Goal: Check status: Check status

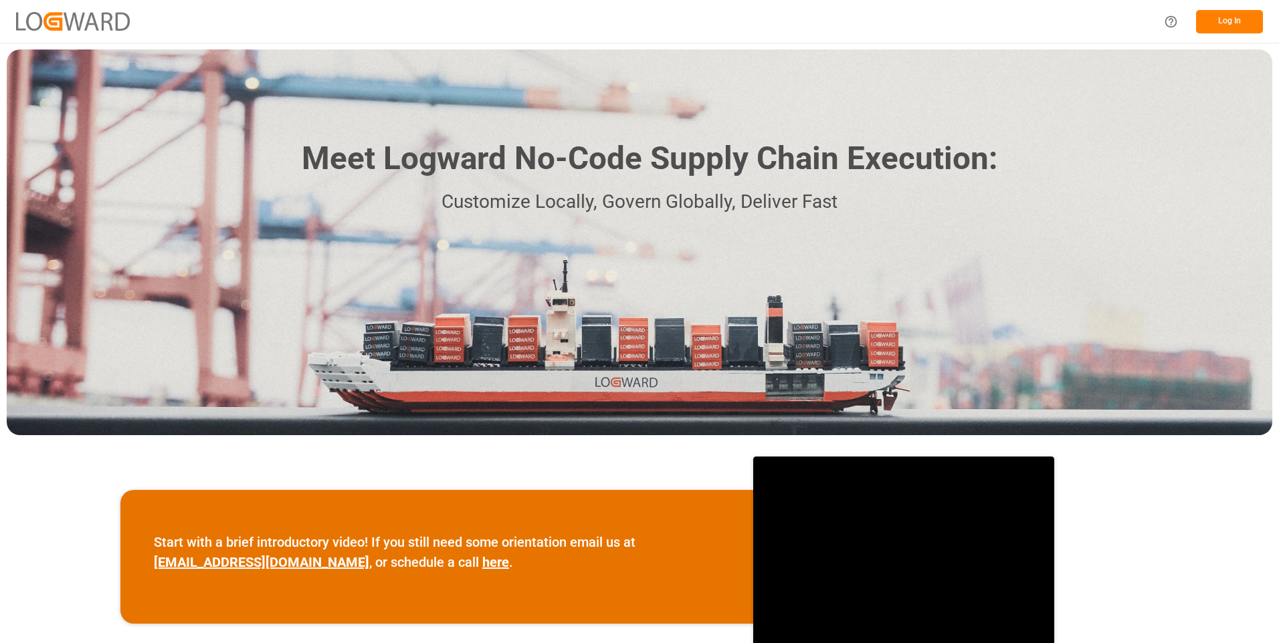
click at [1218, 26] on button "Log In" at bounding box center [1229, 21] width 67 height 23
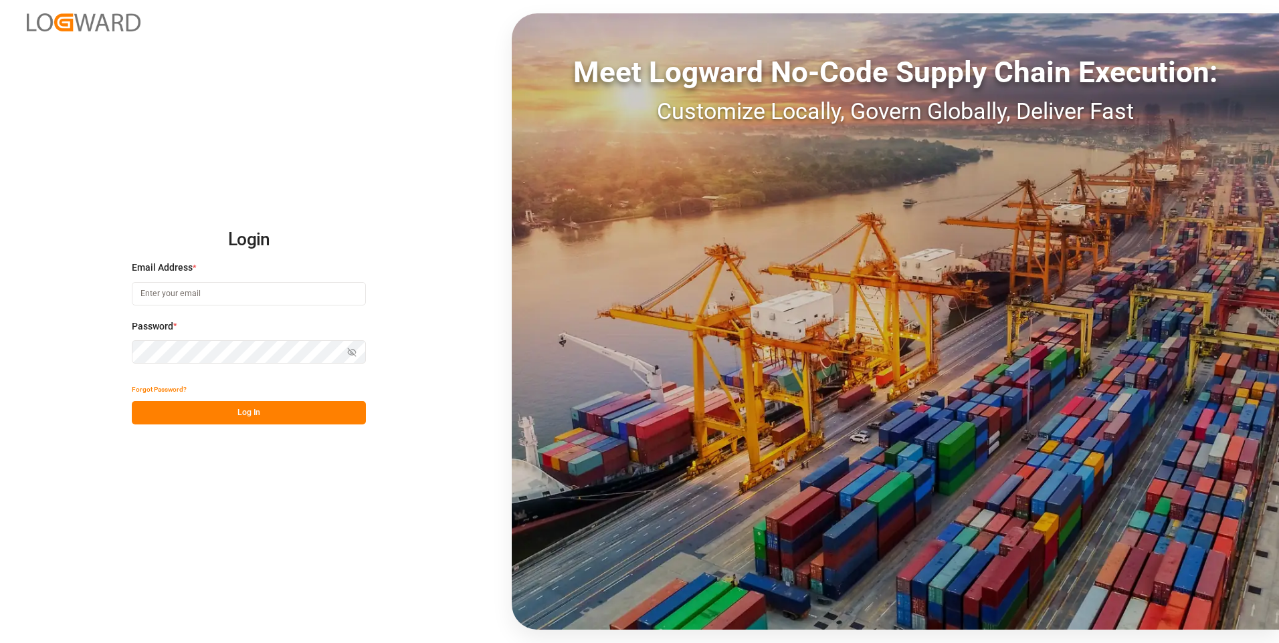
type input "[PERSON_NAME][EMAIL_ADDRESS][DOMAIN_NAME]"
click at [217, 418] on button "Log In" at bounding box center [249, 412] width 234 height 23
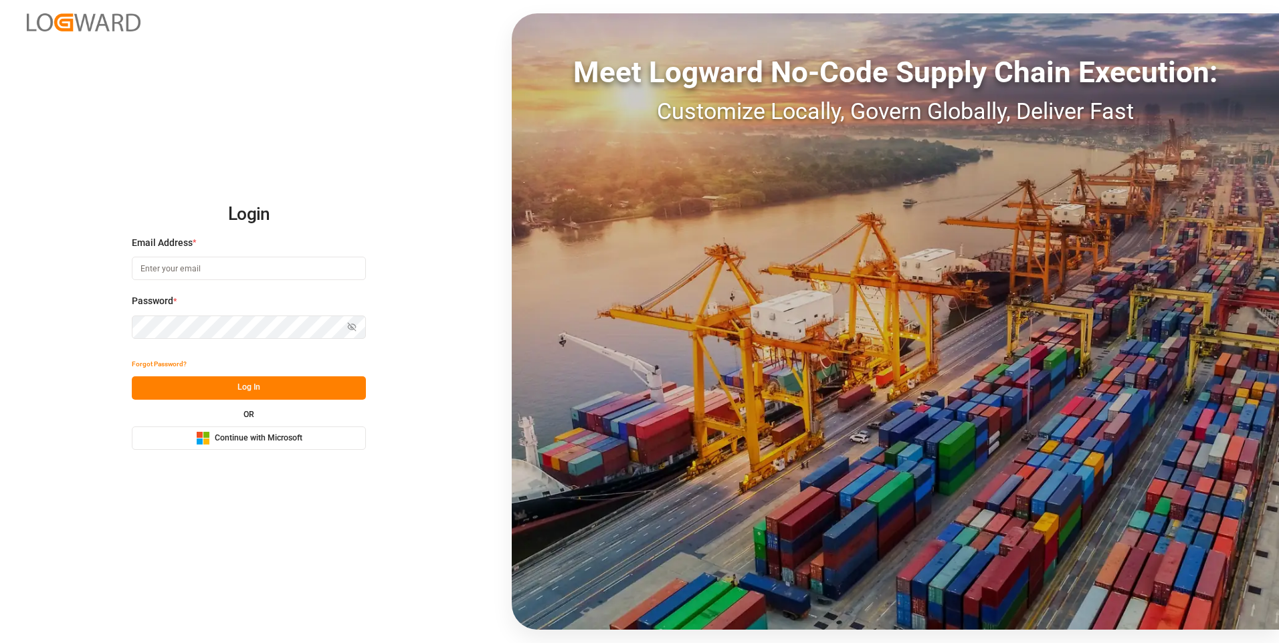
type input "[PERSON_NAME][EMAIL_ADDRESS][DOMAIN_NAME]"
click at [231, 390] on button "Log In" at bounding box center [249, 387] width 234 height 23
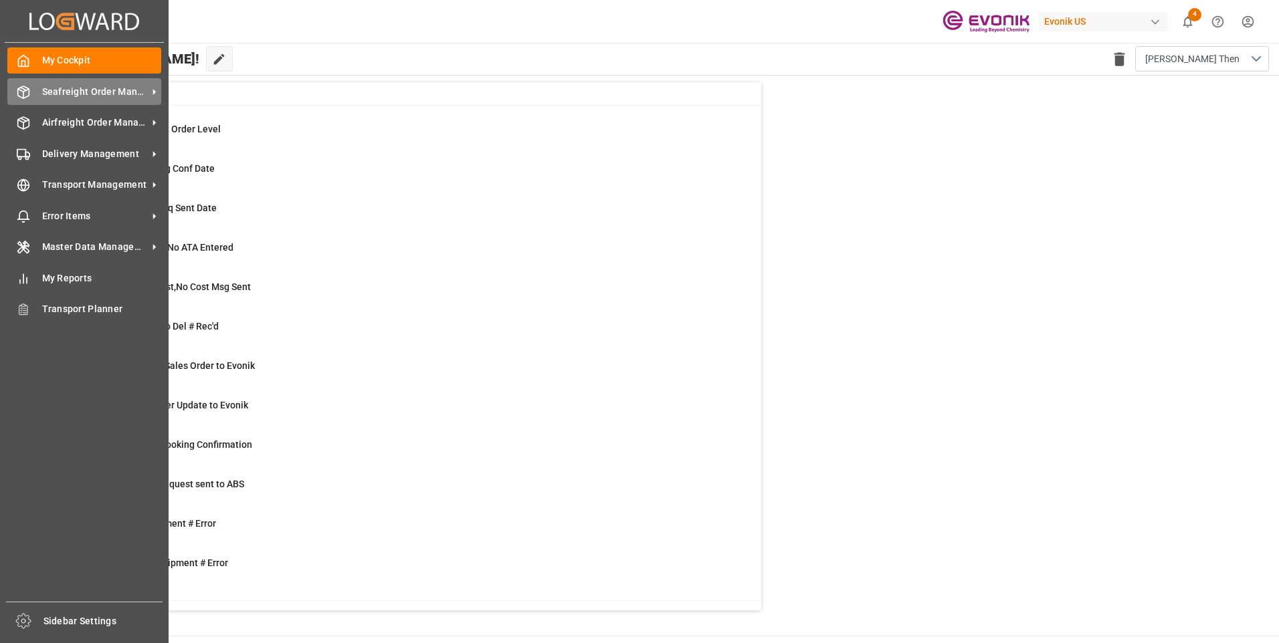
click at [72, 94] on span "Seafreight Order Management" at bounding box center [95, 92] width 106 height 14
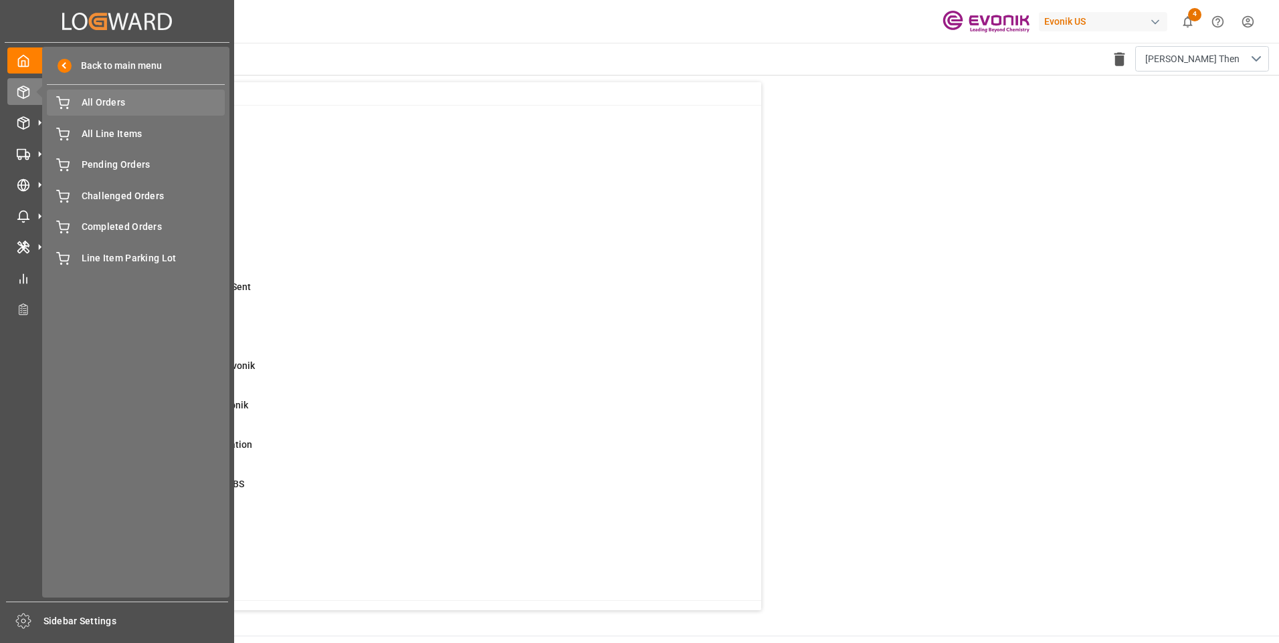
click at [89, 107] on span "All Orders" at bounding box center [154, 103] width 144 height 14
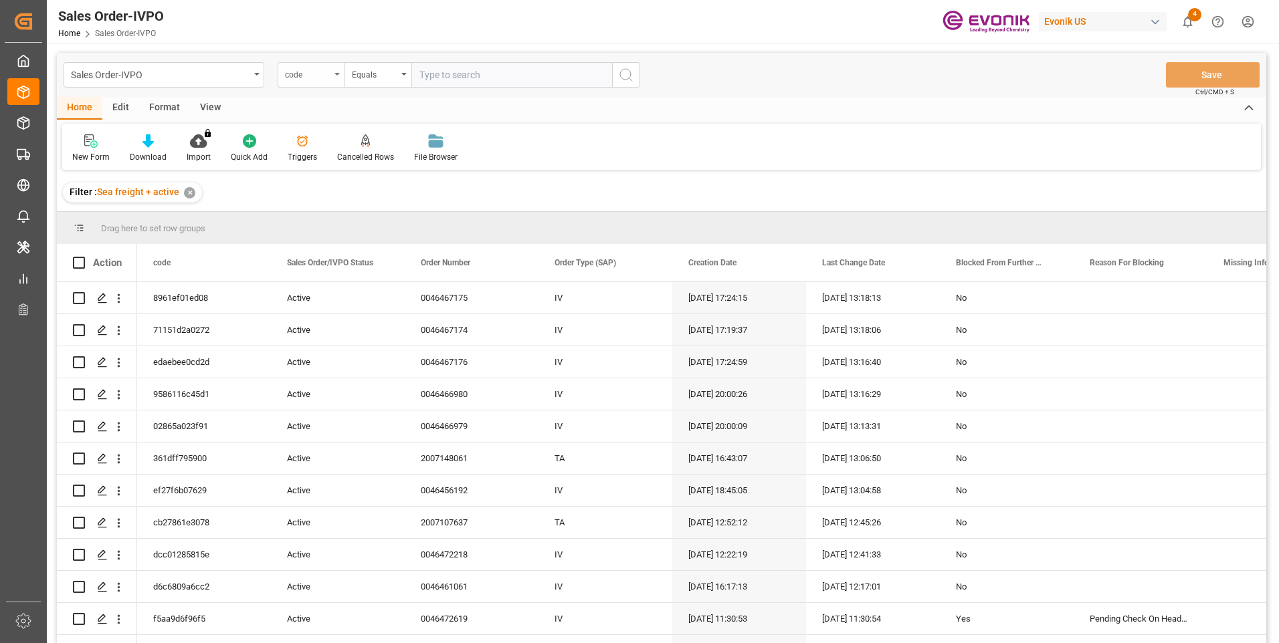
click at [330, 80] on div "code" at bounding box center [307, 73] width 45 height 15
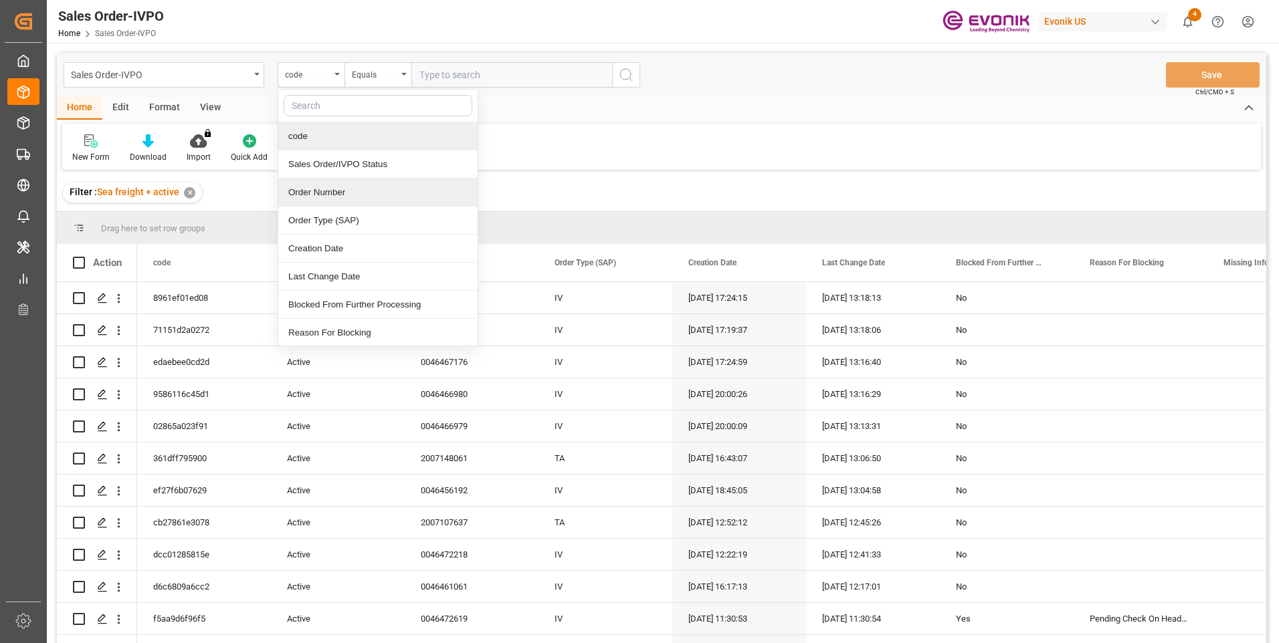
click at [333, 193] on div "Order Number" at bounding box center [377, 193] width 199 height 28
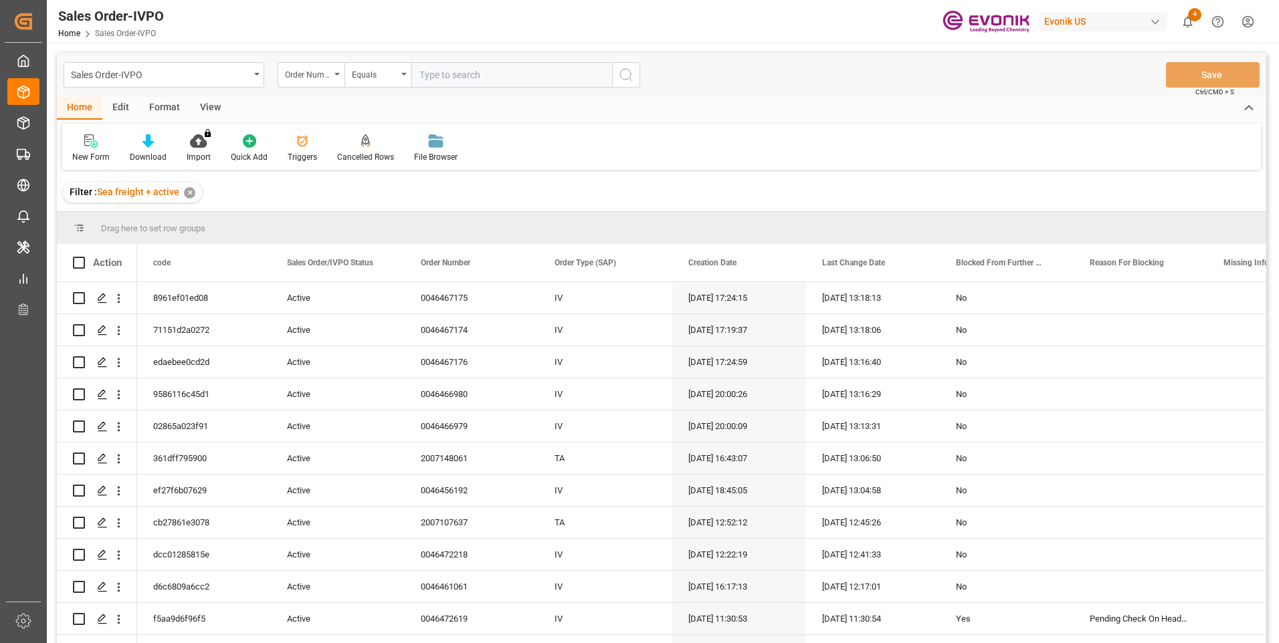
click at [487, 82] on input "text" at bounding box center [511, 74] width 201 height 25
paste input "0046457401"
type input "0046457401"
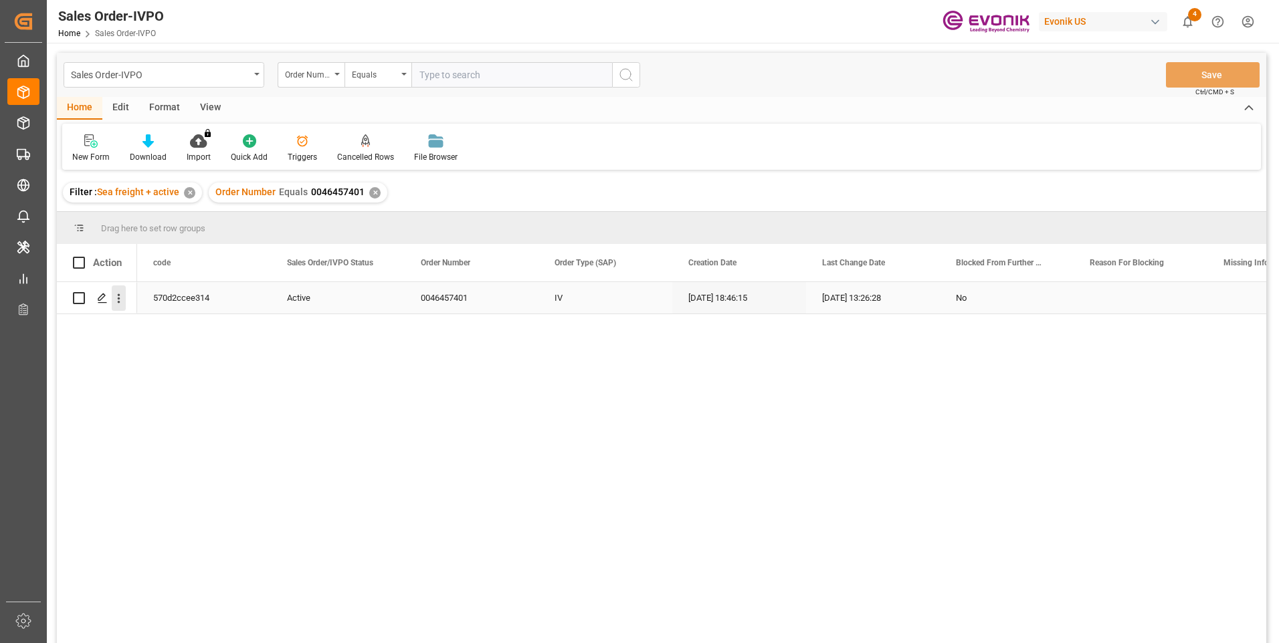
click at [122, 296] on icon "open menu" at bounding box center [119, 299] width 14 height 14
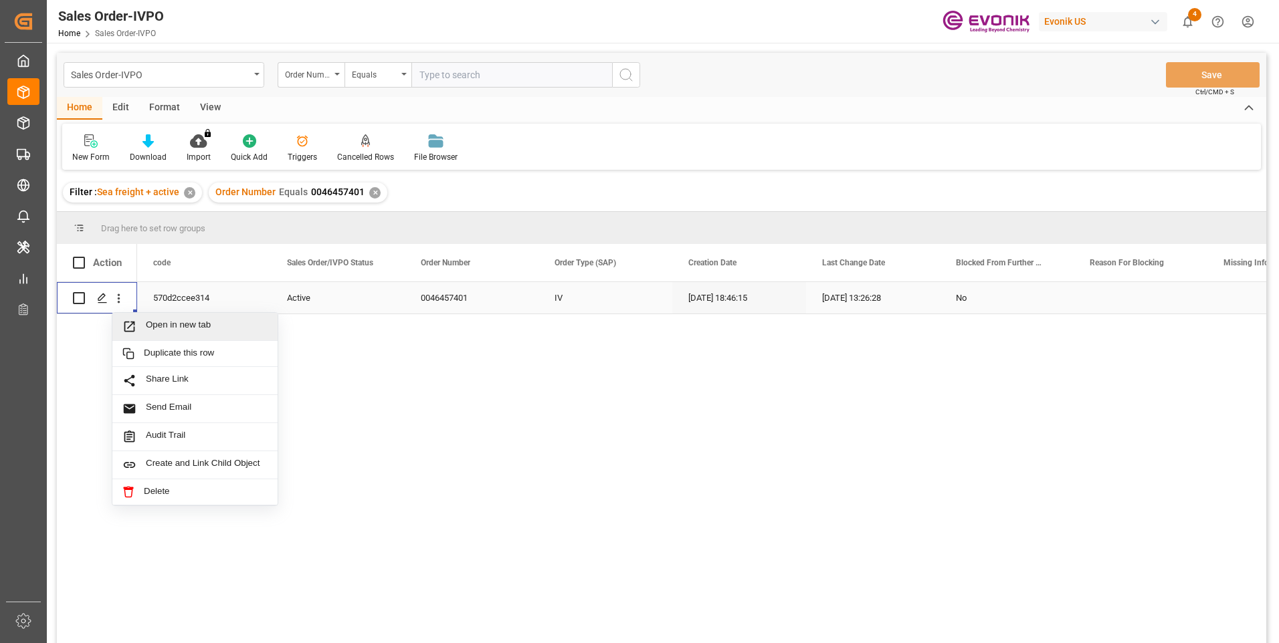
click at [172, 319] on div "Open in new tab" at bounding box center [194, 327] width 165 height 28
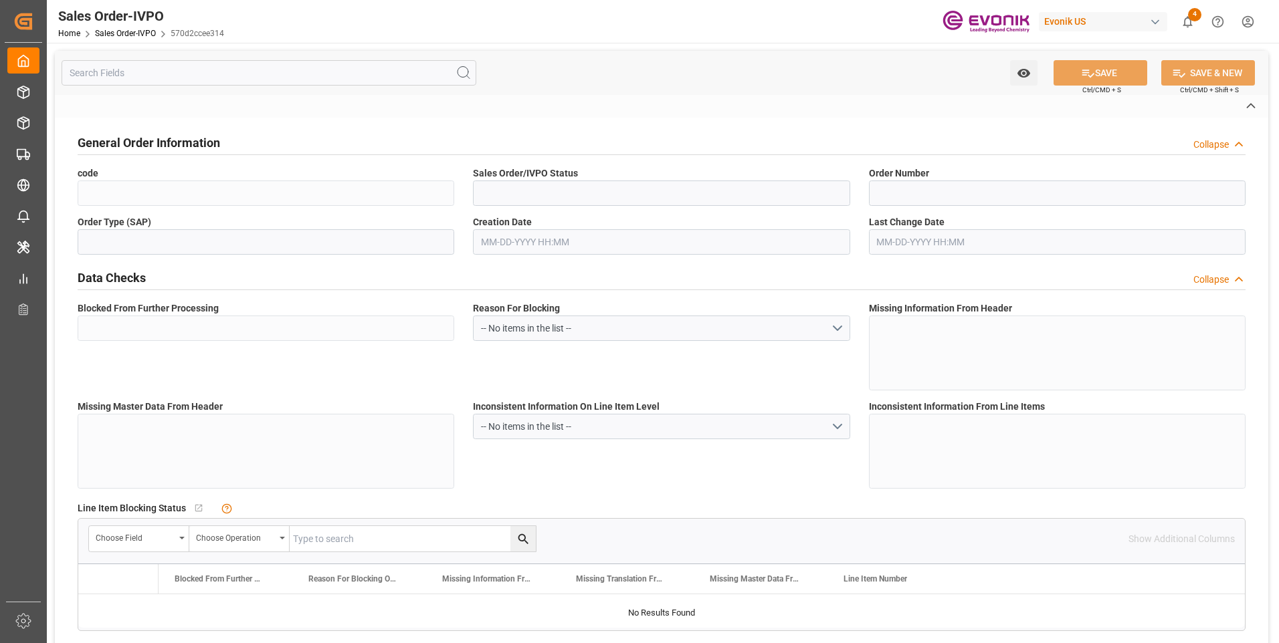
type input "570d2ccee314"
type input "Active"
type input "0046457401"
type input "IV"
type input "No"
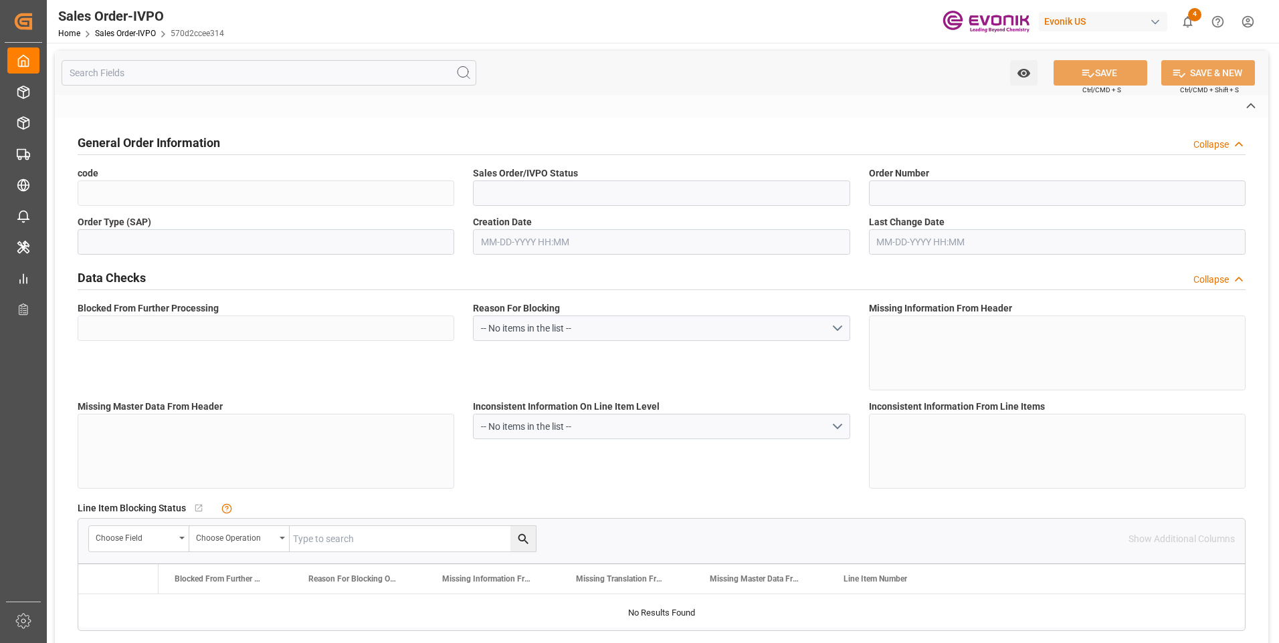
type input "P2P"
type input "41"
type input "LCL"
type input "0008"
type input "LCL"
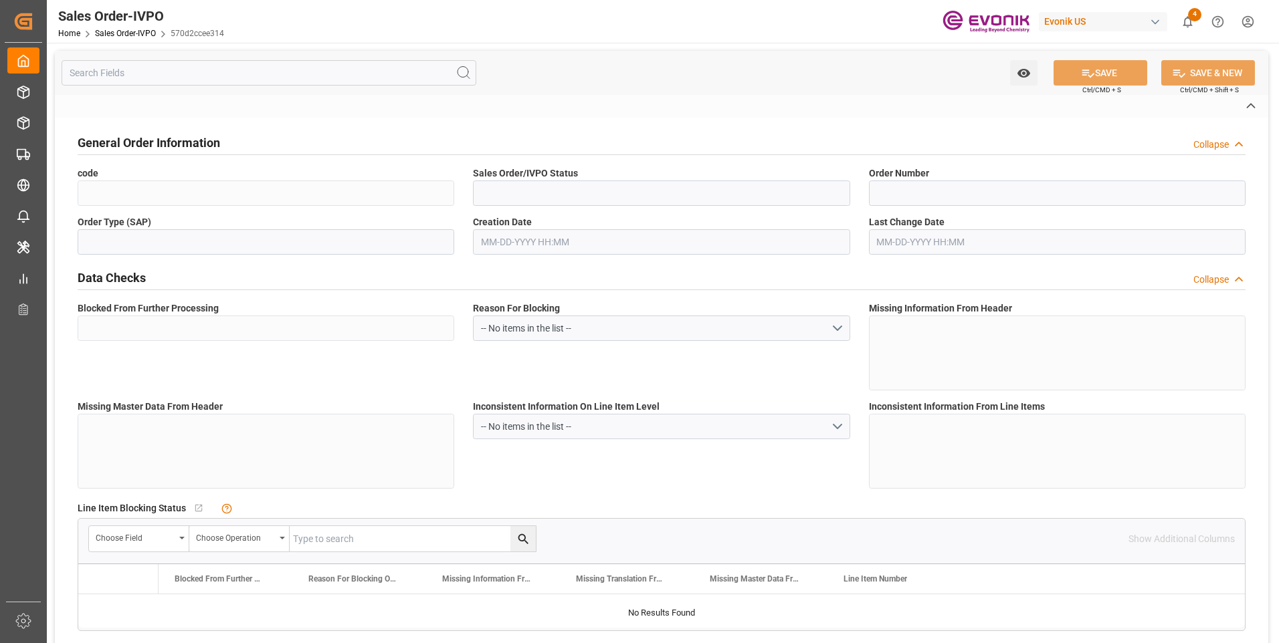
type textarea "No Tank Container"
type input "0046457401"
type input "I2"
type input "SM I2 Silica"
type input "Smart Materials"
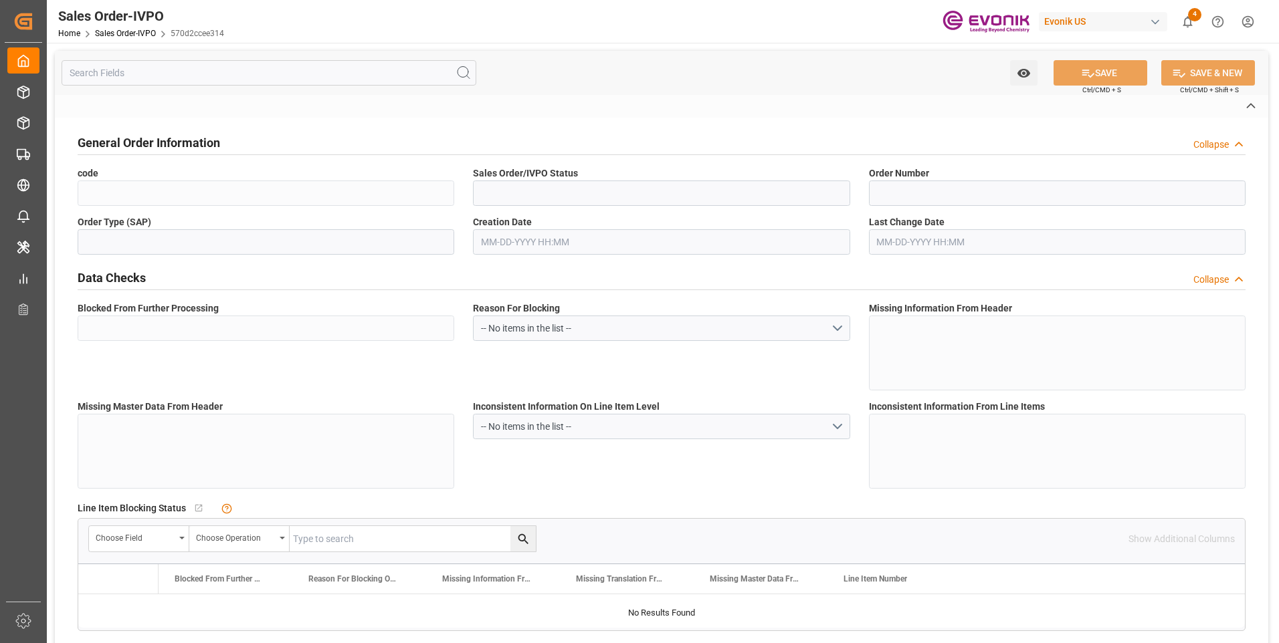
type input "CIF"
type input "OSAKA"
type input "Osaka"
type input "+81 3-5323-7429"
type input "evonik-cad-cs-japan@evonik.com"
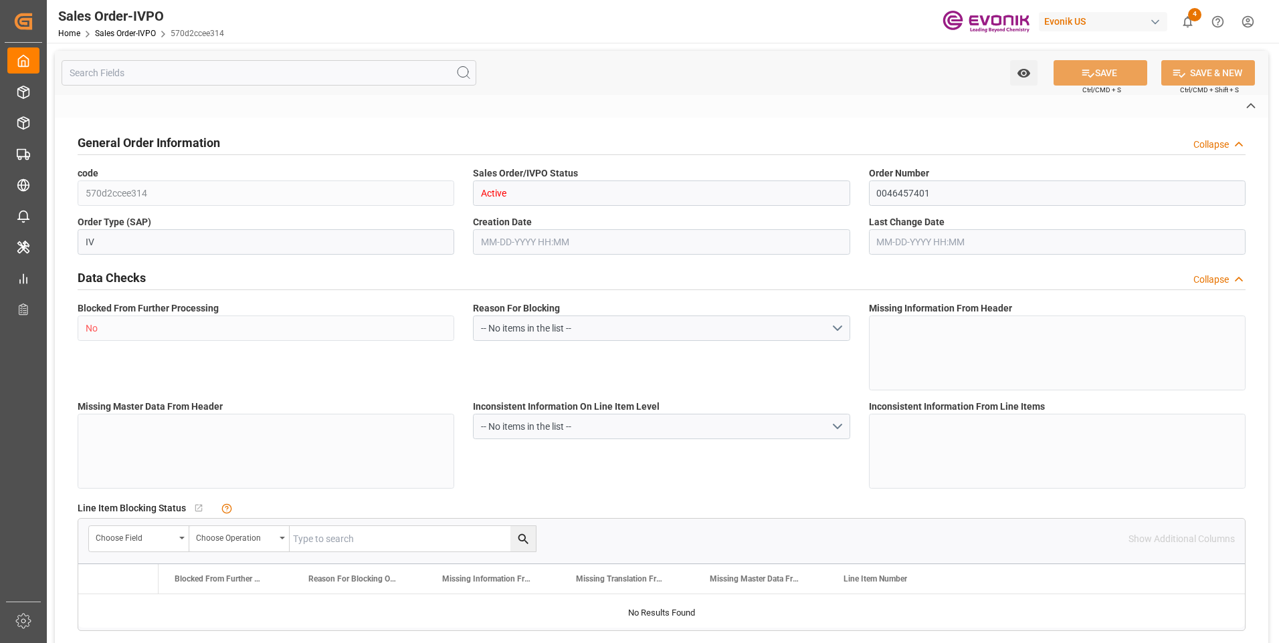
type textarea "Not required"
type textarea ""RESELLER""
type input "JP"
type input "Done"
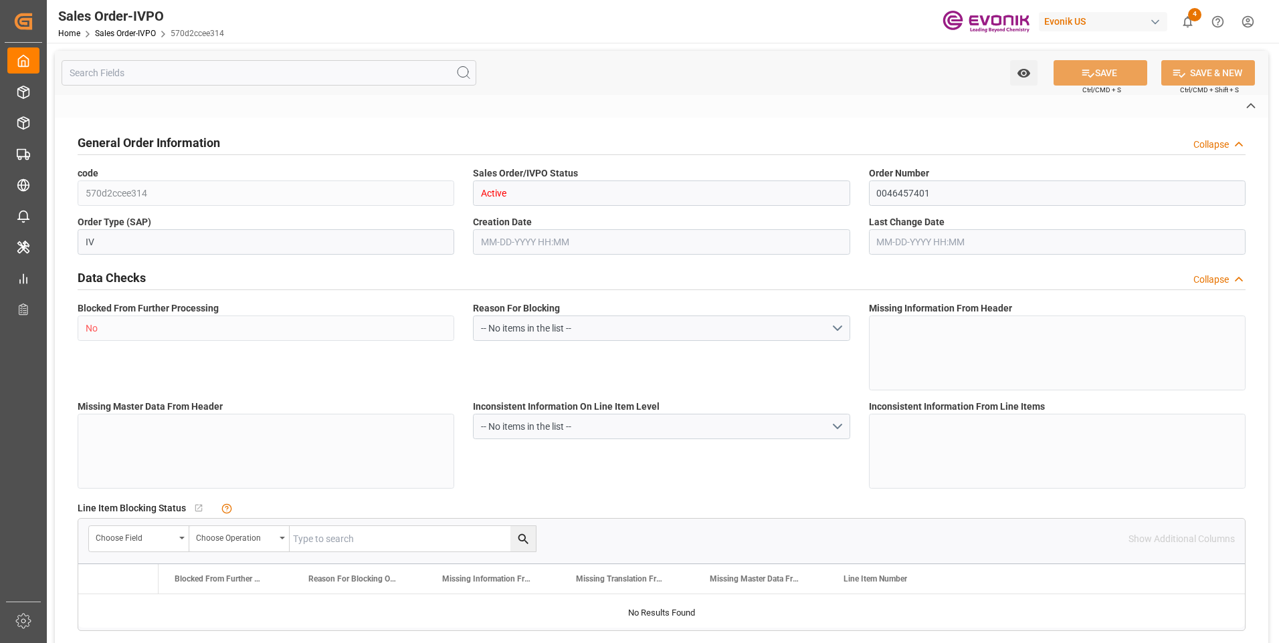
type input "LCL"
type input "Done"
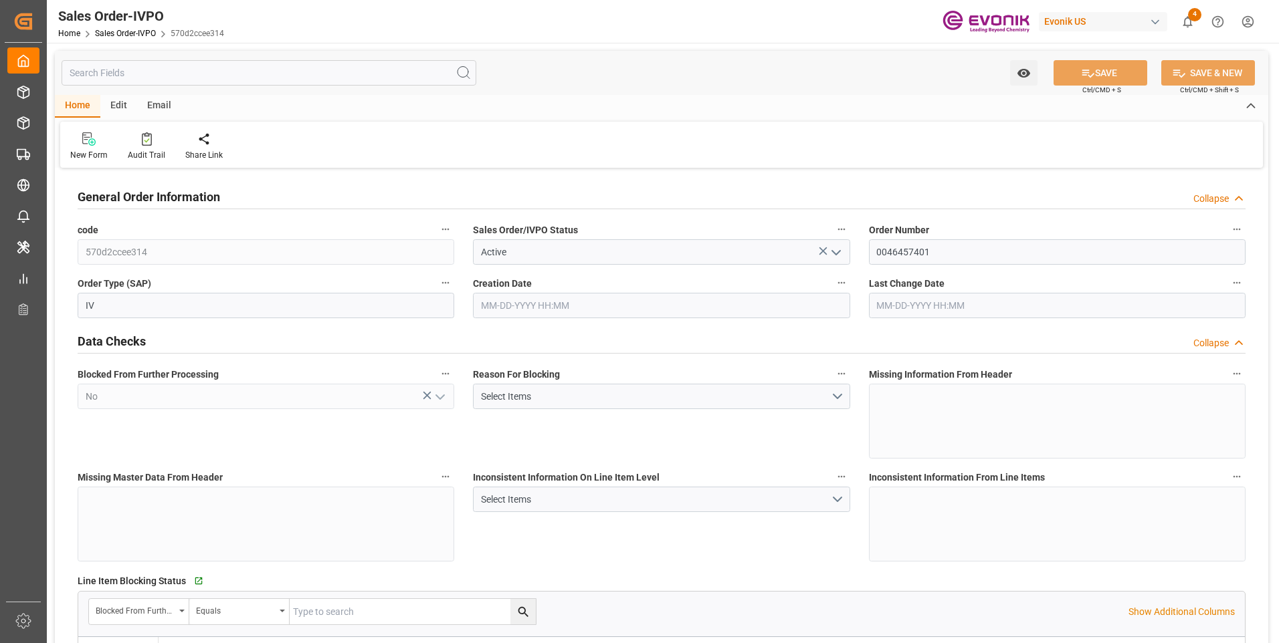
type input "JPOSA"
type input "0"
type input "1"
type input "548.328"
type input "06-04-2025 18:46"
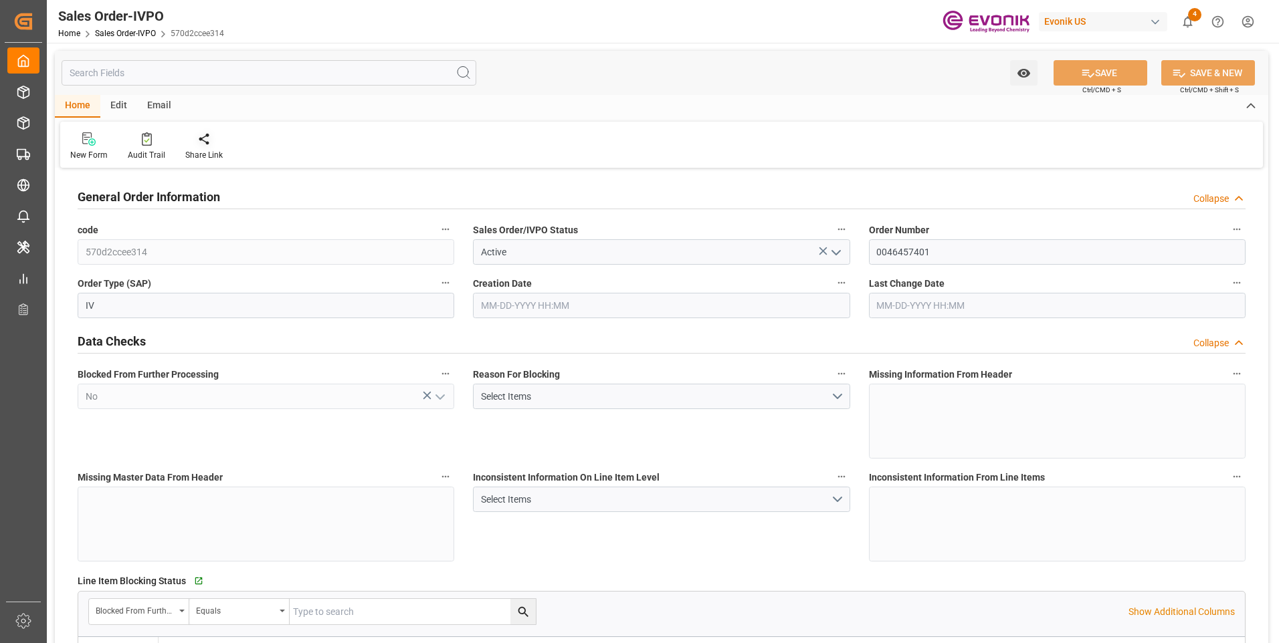
type input "06-18-2025 13:26"
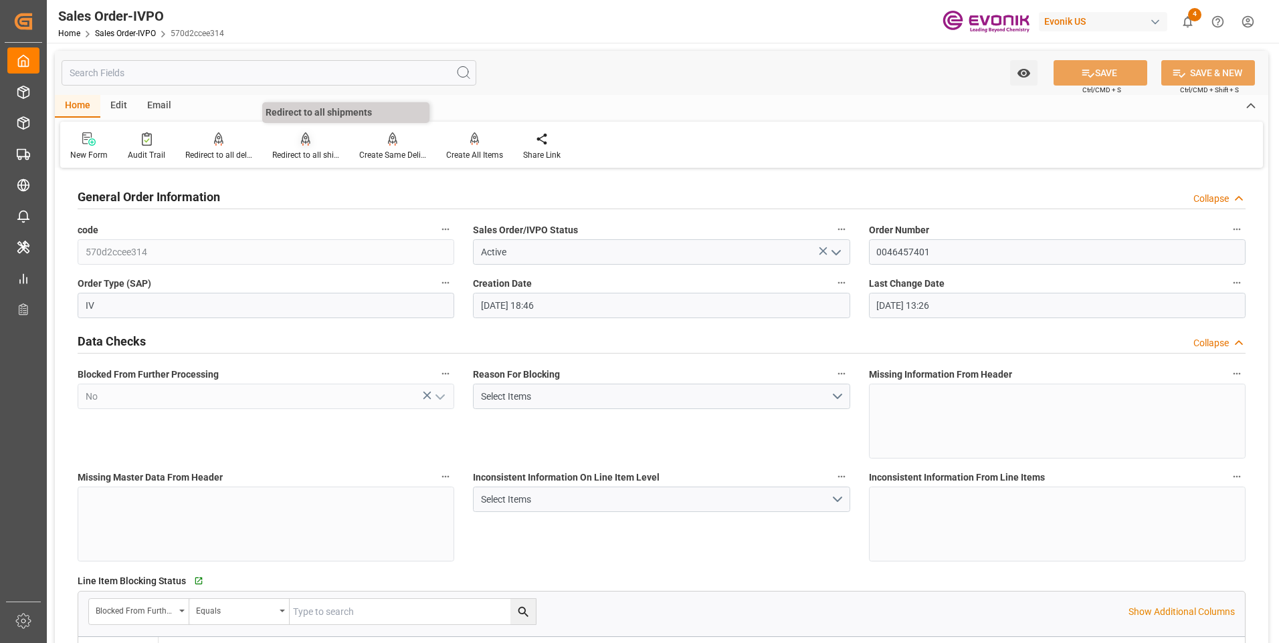
click at [284, 149] on div "Redirect to all shipments" at bounding box center [305, 155] width 67 height 12
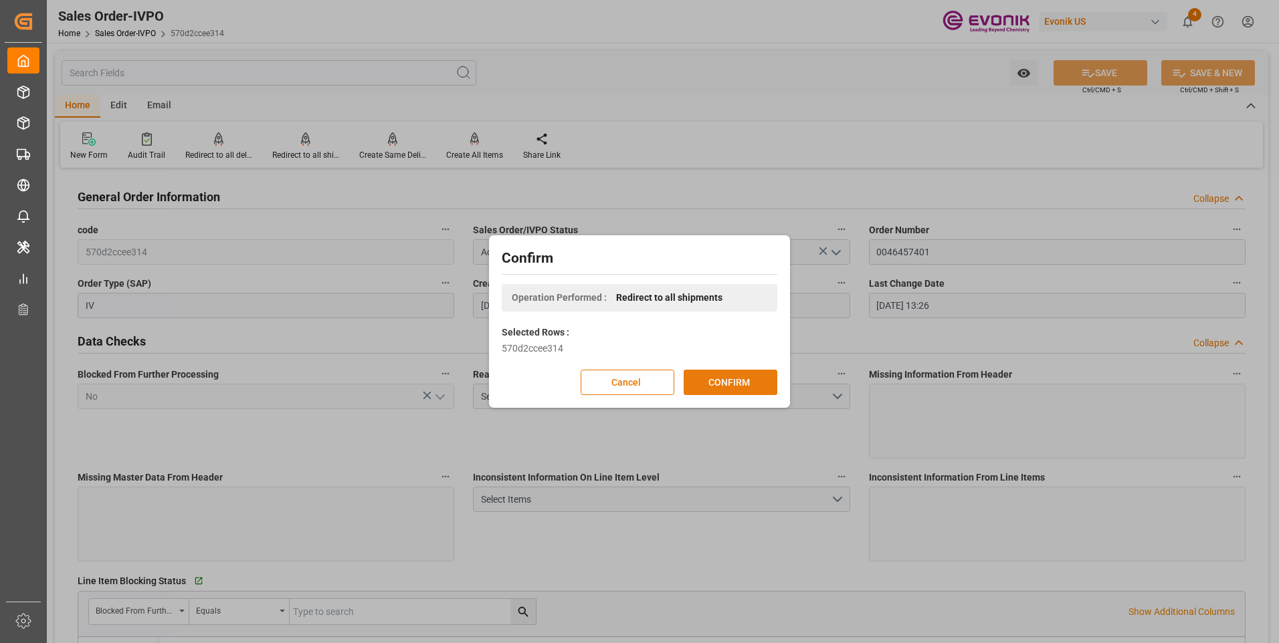
click at [742, 376] on button "CONFIRM" at bounding box center [730, 382] width 94 height 25
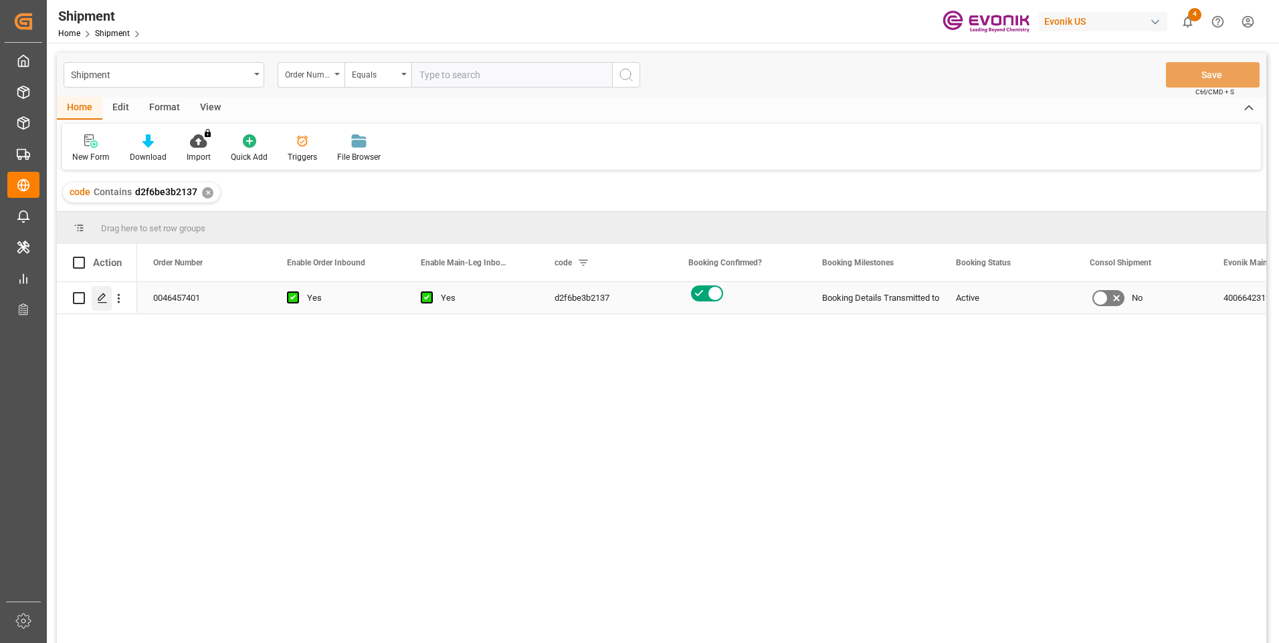
click at [98, 300] on icon "Press SPACE to select this row." at bounding box center [102, 298] width 11 height 11
